Goal: Task Accomplishment & Management: Use online tool/utility

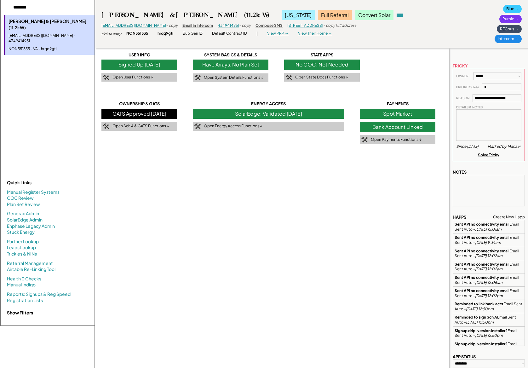
select select "**********"
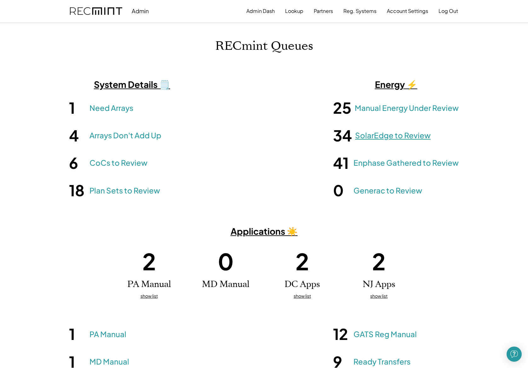
scroll to position [84, 0]
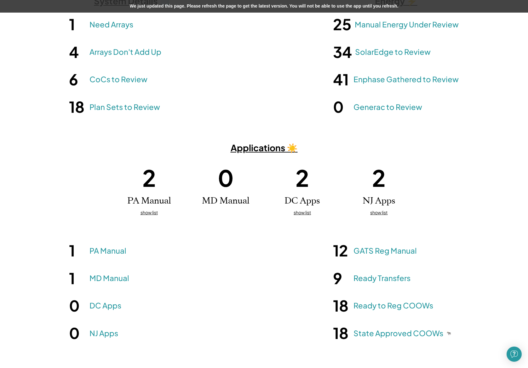
click at [246, 8] on div "We just updated this page. Please refresh the page to get the latest version. Y…" at bounding box center [264, 6] width 528 height 13
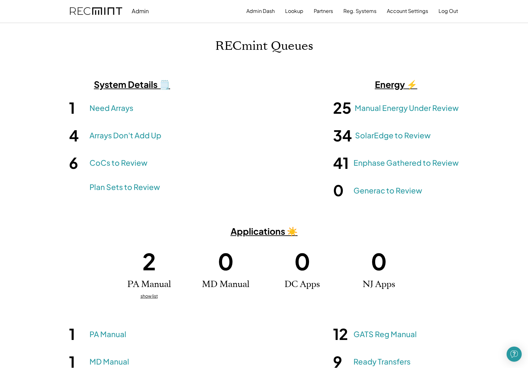
scroll to position [84, 0]
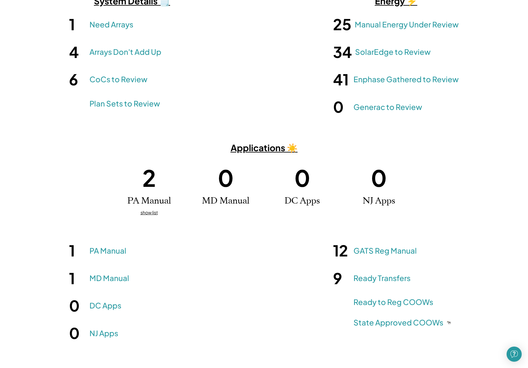
click at [148, 210] on u "show list" at bounding box center [149, 213] width 17 height 6
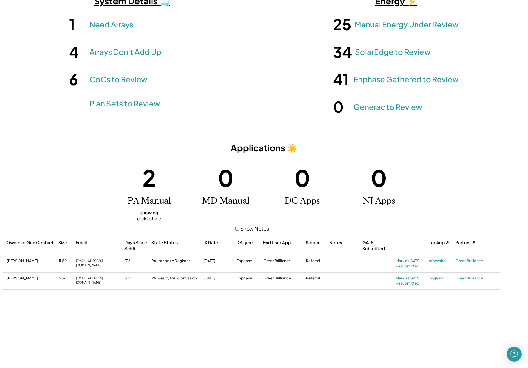
click at [149, 211] on strong "showing" at bounding box center [149, 213] width 18 height 6
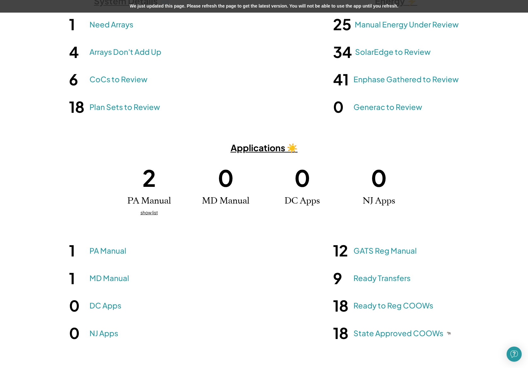
click at [227, 7] on div "We just updated this page. Please refresh the page to get the latest version. Y…" at bounding box center [264, 6] width 528 height 13
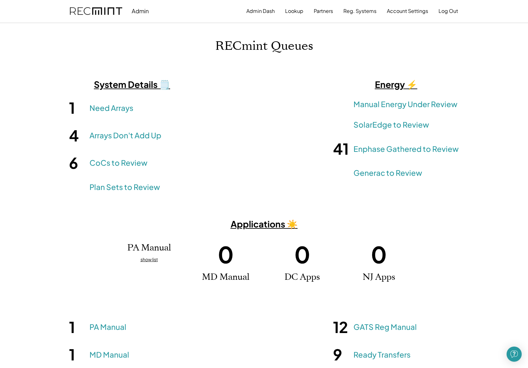
scroll to position [76, 0]
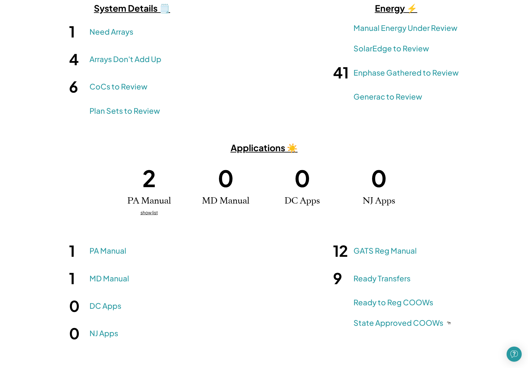
click at [154, 211] on u "show list" at bounding box center [149, 213] width 17 height 6
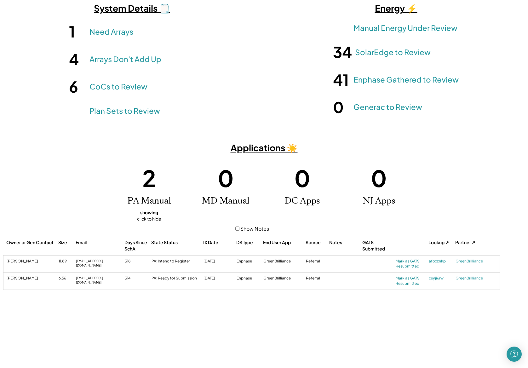
click at [154, 211] on strong "showing" at bounding box center [149, 213] width 18 height 6
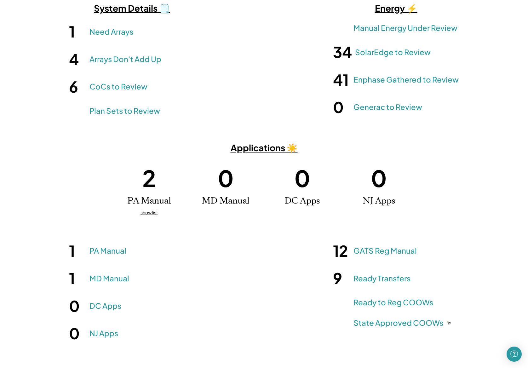
click at [154, 211] on u "show list" at bounding box center [149, 213] width 17 height 6
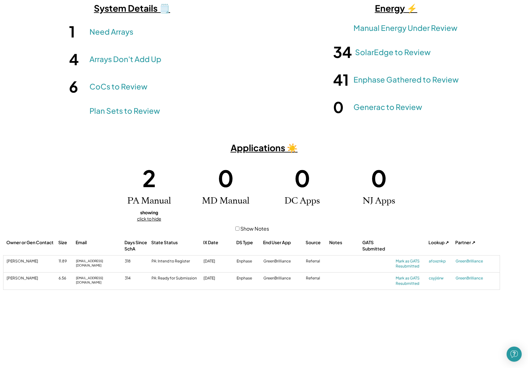
click at [154, 211] on strong "showing" at bounding box center [149, 213] width 18 height 6
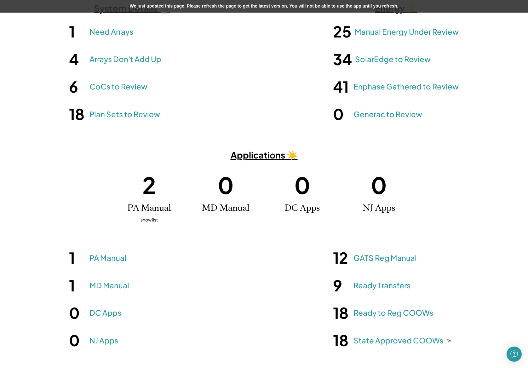
click at [247, 12] on div "We just updated this page. Please refresh the page to get the latest version. Y…" at bounding box center [264, 6] width 528 height 13
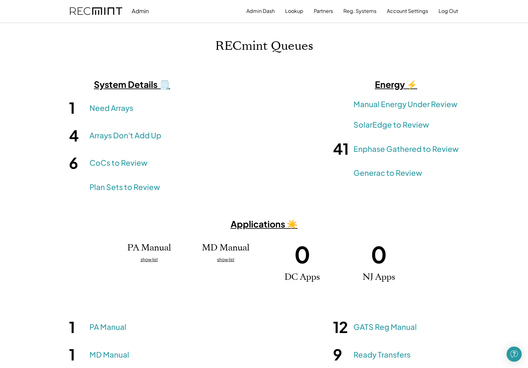
scroll to position [76, 0]
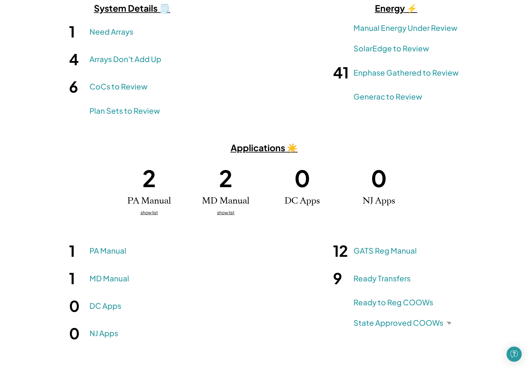
click at [230, 213] on u "show list" at bounding box center [225, 213] width 17 height 6
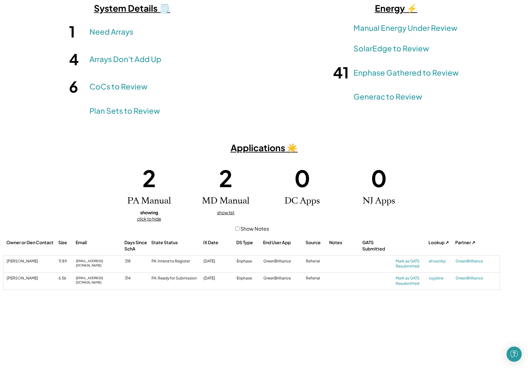
click at [228, 215] on div "show list" at bounding box center [225, 213] width 17 height 6
click at [228, 210] on u "show list" at bounding box center [225, 213] width 17 height 6
click at [224, 215] on div "show list" at bounding box center [225, 213] width 17 height 6
click at [224, 212] on u "show list" at bounding box center [225, 213] width 17 height 6
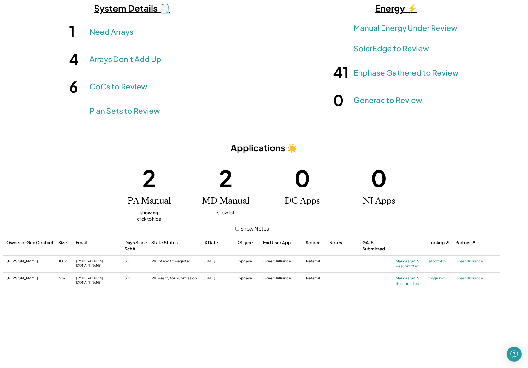
click at [150, 216] on u "click to hide" at bounding box center [149, 219] width 24 height 6
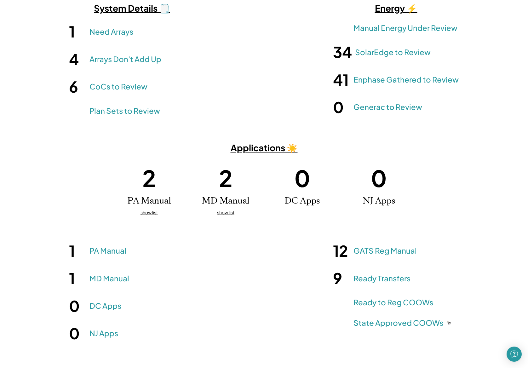
click at [150, 213] on u "show list" at bounding box center [149, 213] width 17 height 6
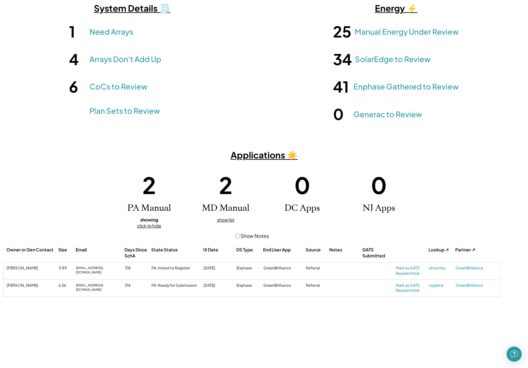
click at [151, 217] on strong "showing" at bounding box center [149, 220] width 18 height 6
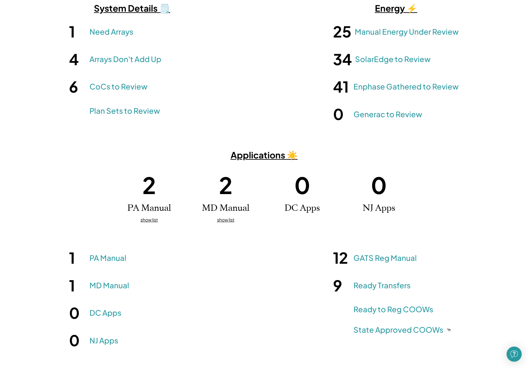
click at [231, 220] on u "show list" at bounding box center [225, 220] width 17 height 6
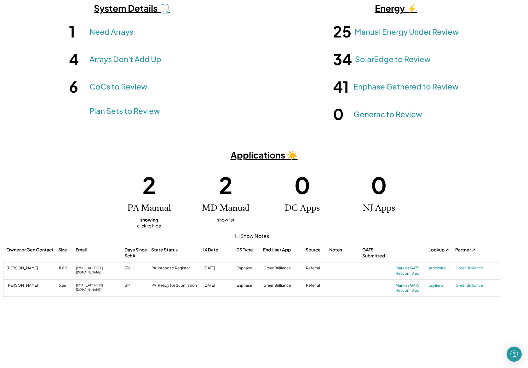
click at [231, 220] on u "show list" at bounding box center [225, 220] width 17 height 6
click at [139, 221] on div "showing click to hide" at bounding box center [149, 223] width 24 height 12
